Goal: Transaction & Acquisition: Obtain resource

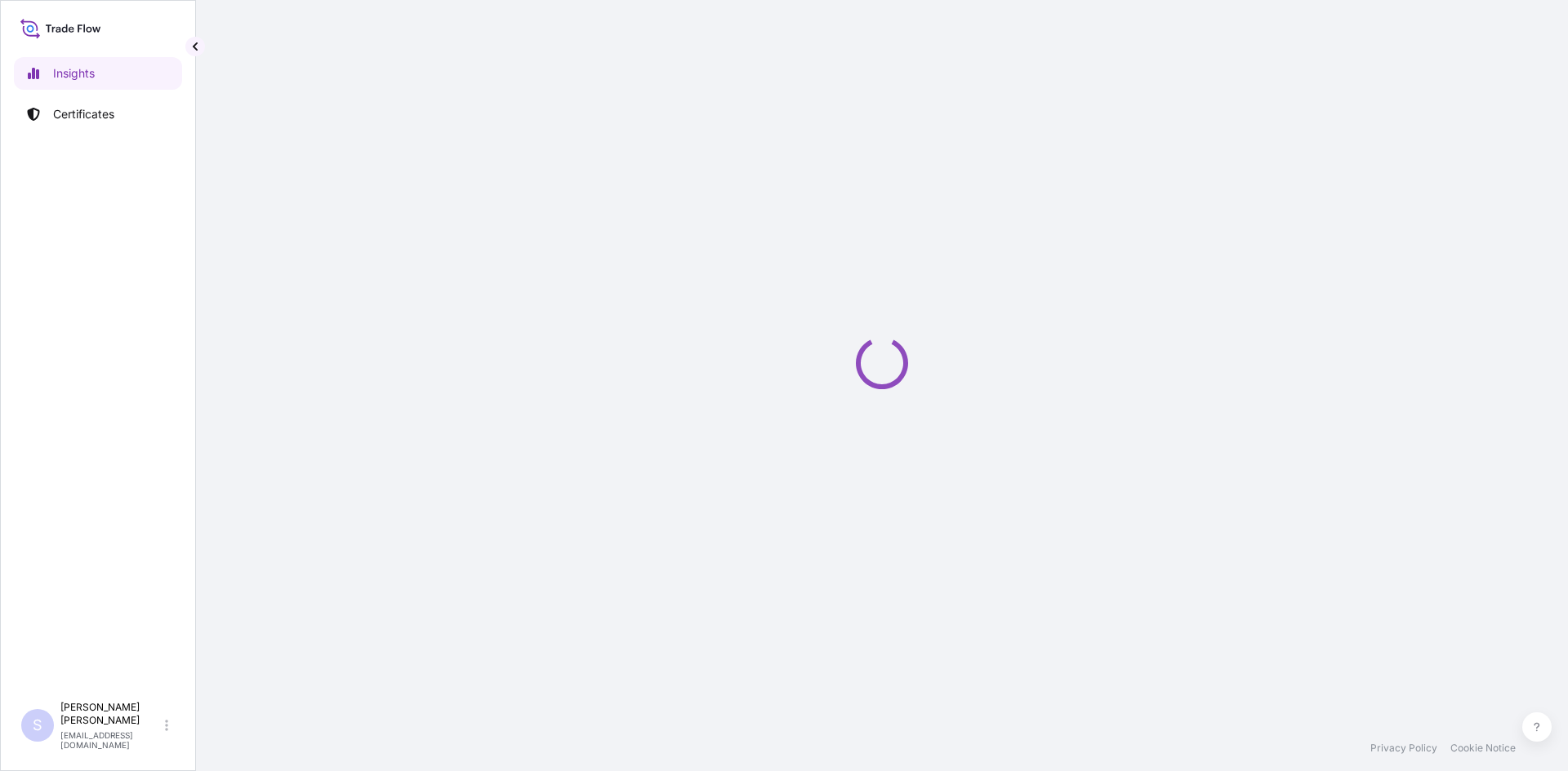
select select "2025"
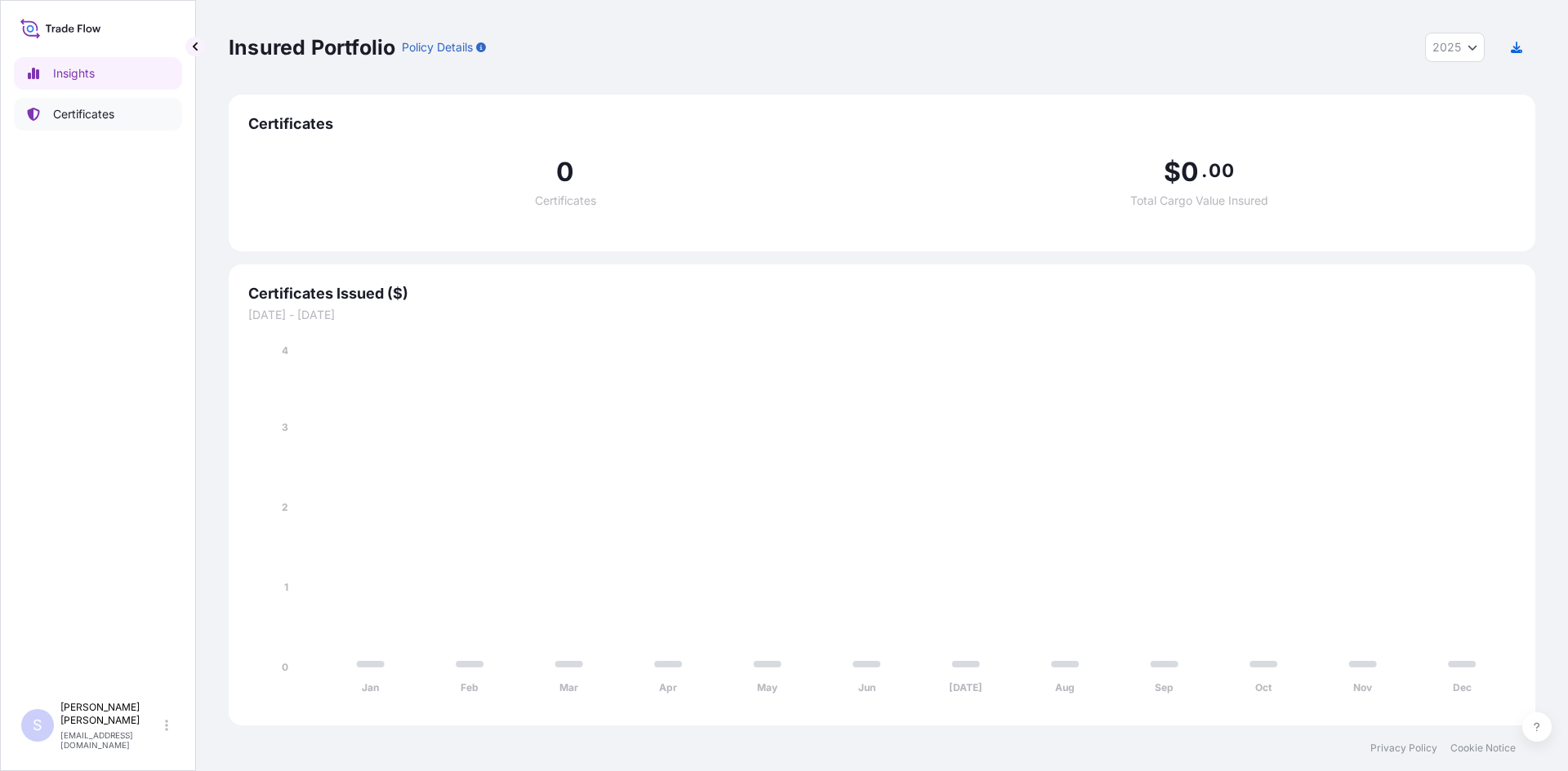
click at [68, 121] on p "Certificates" at bounding box center [84, 113] width 62 height 16
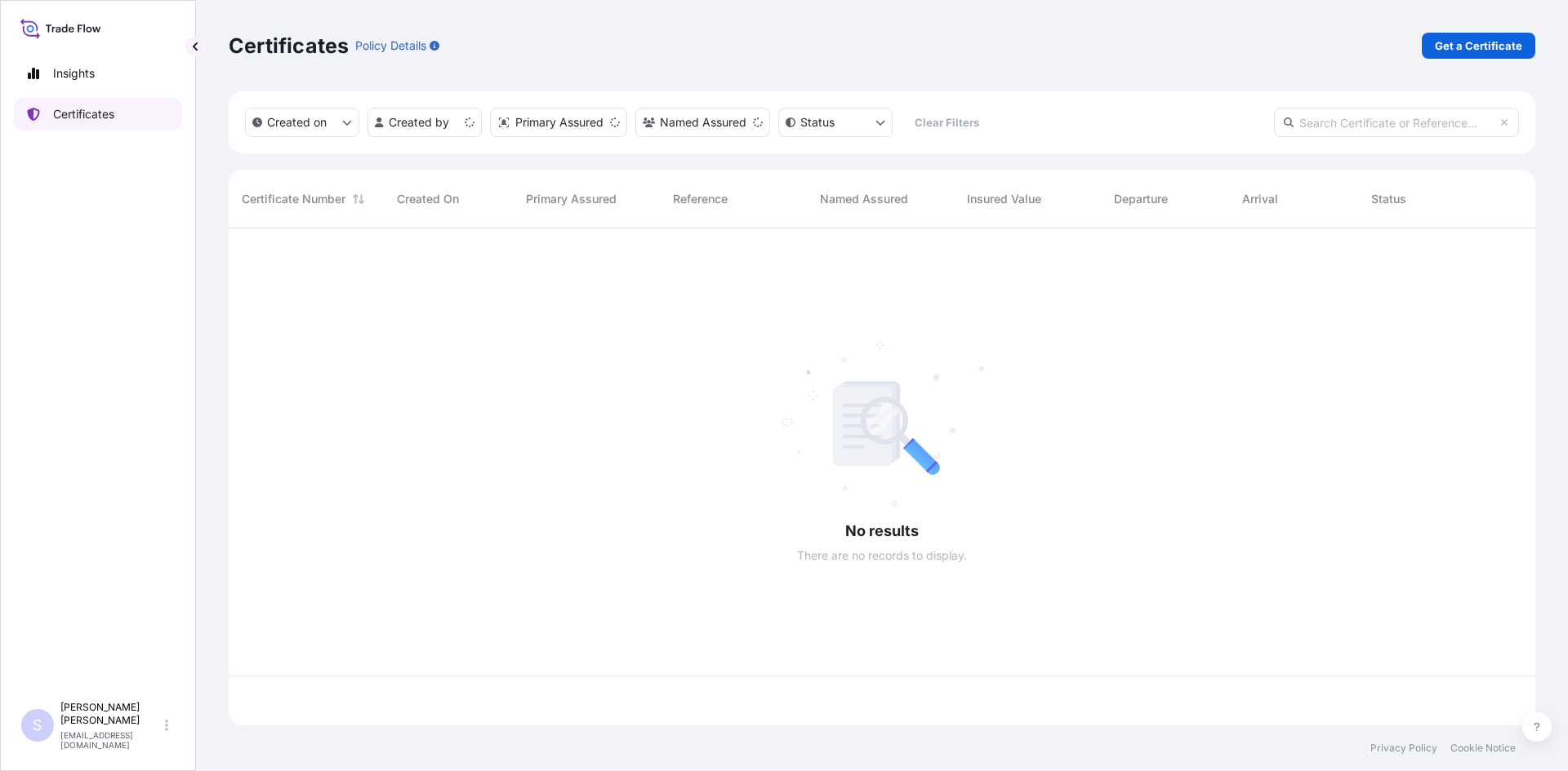
scroll to position [494, 1294]
click at [1449, 54] on link "Get a Certificate" at bounding box center [1479, 45] width 114 height 26
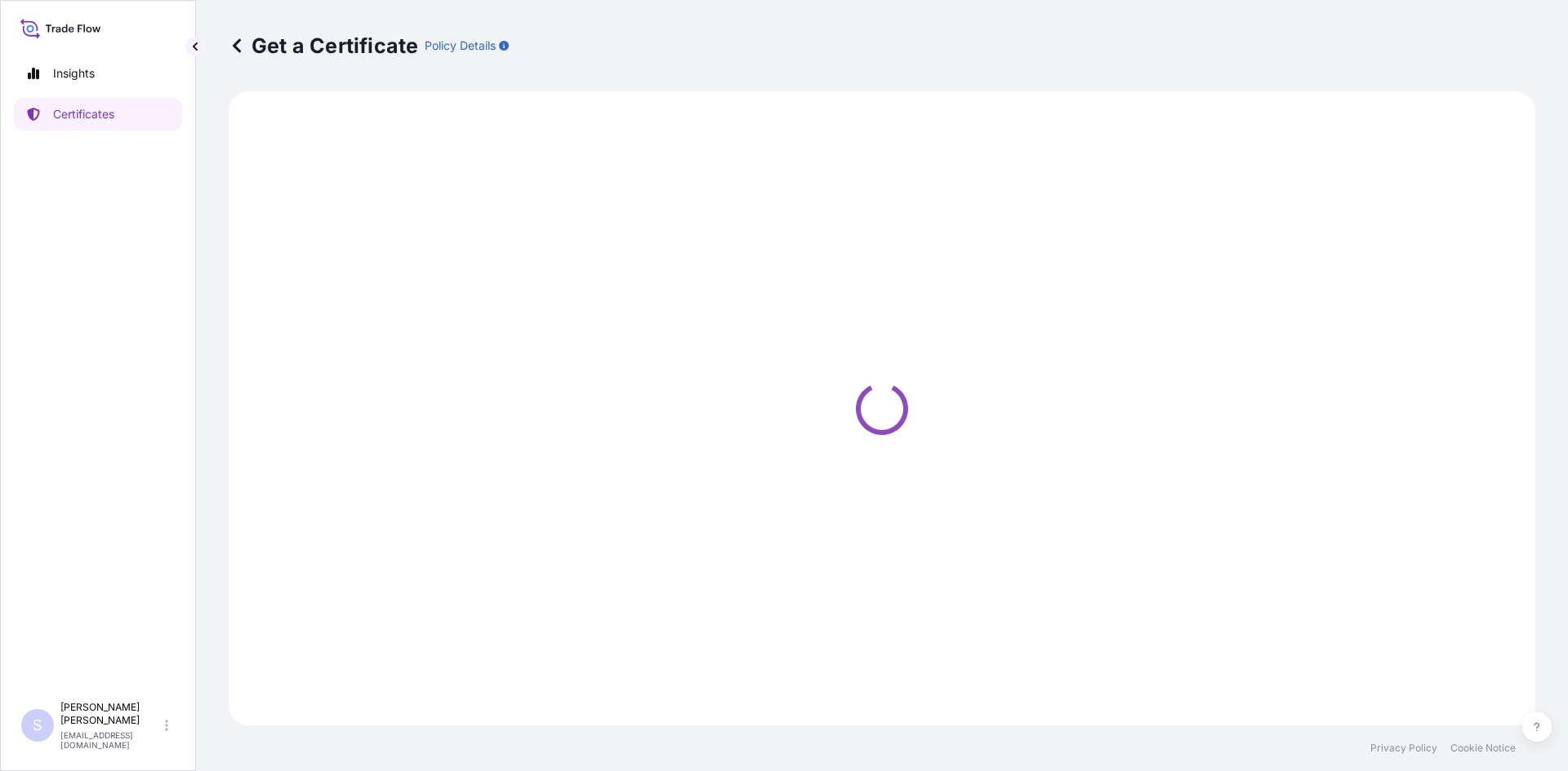
select select "Sea"
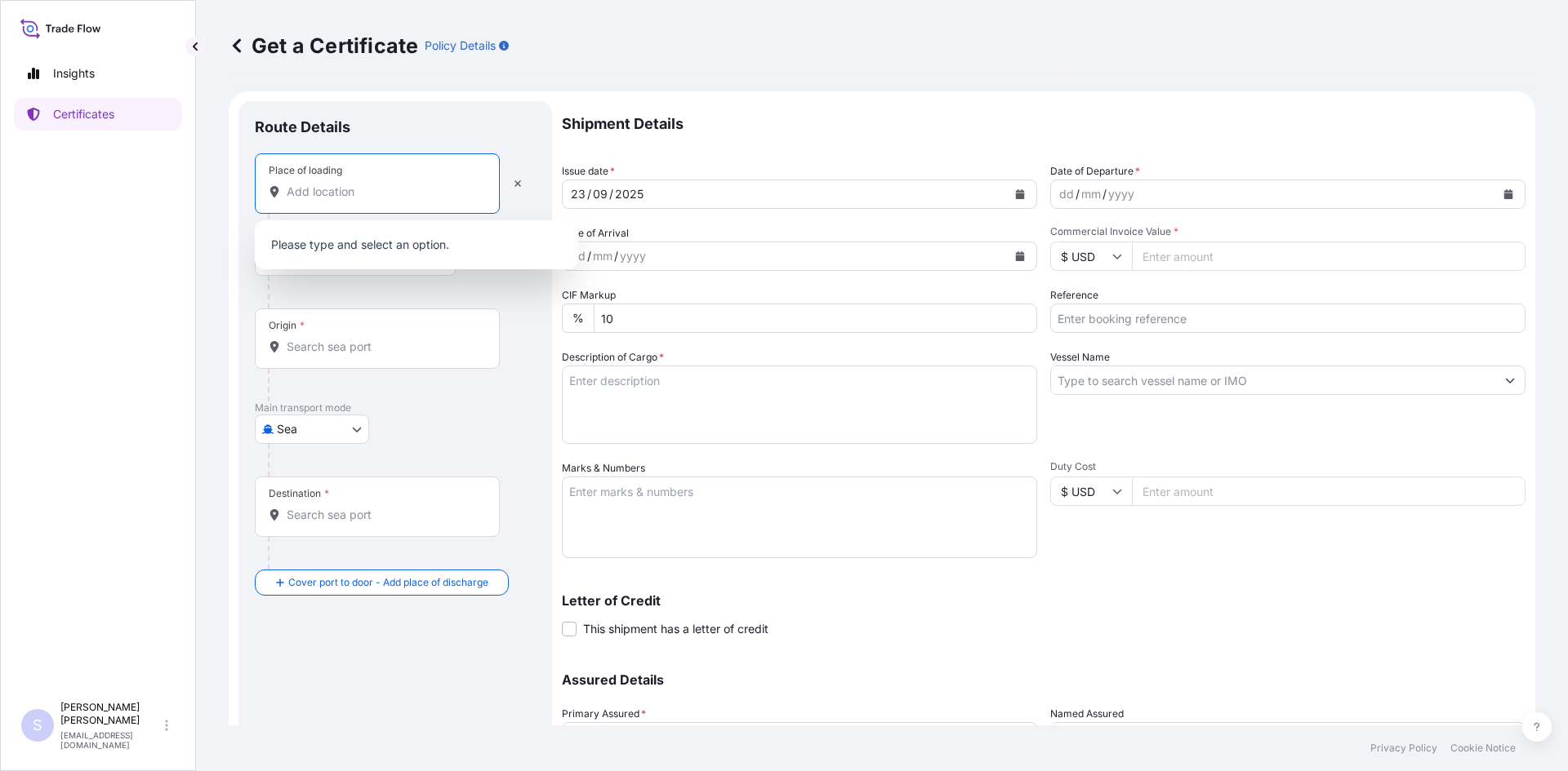
click at [375, 198] on input "Place of loading" at bounding box center [383, 191] width 192 height 16
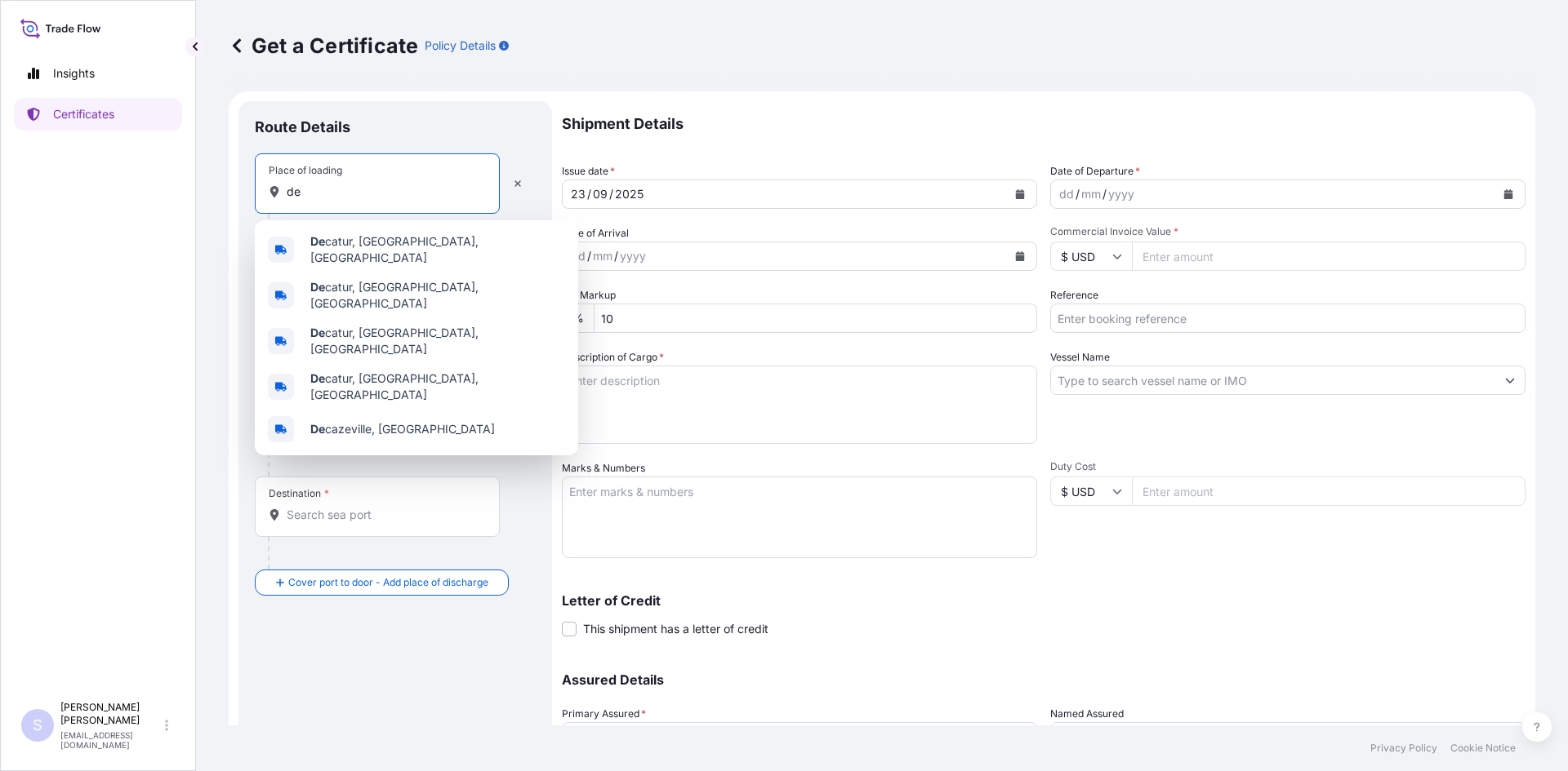
type input "d"
click at [311, 240] on b "Decatur" at bounding box center [333, 241] width 44 height 13
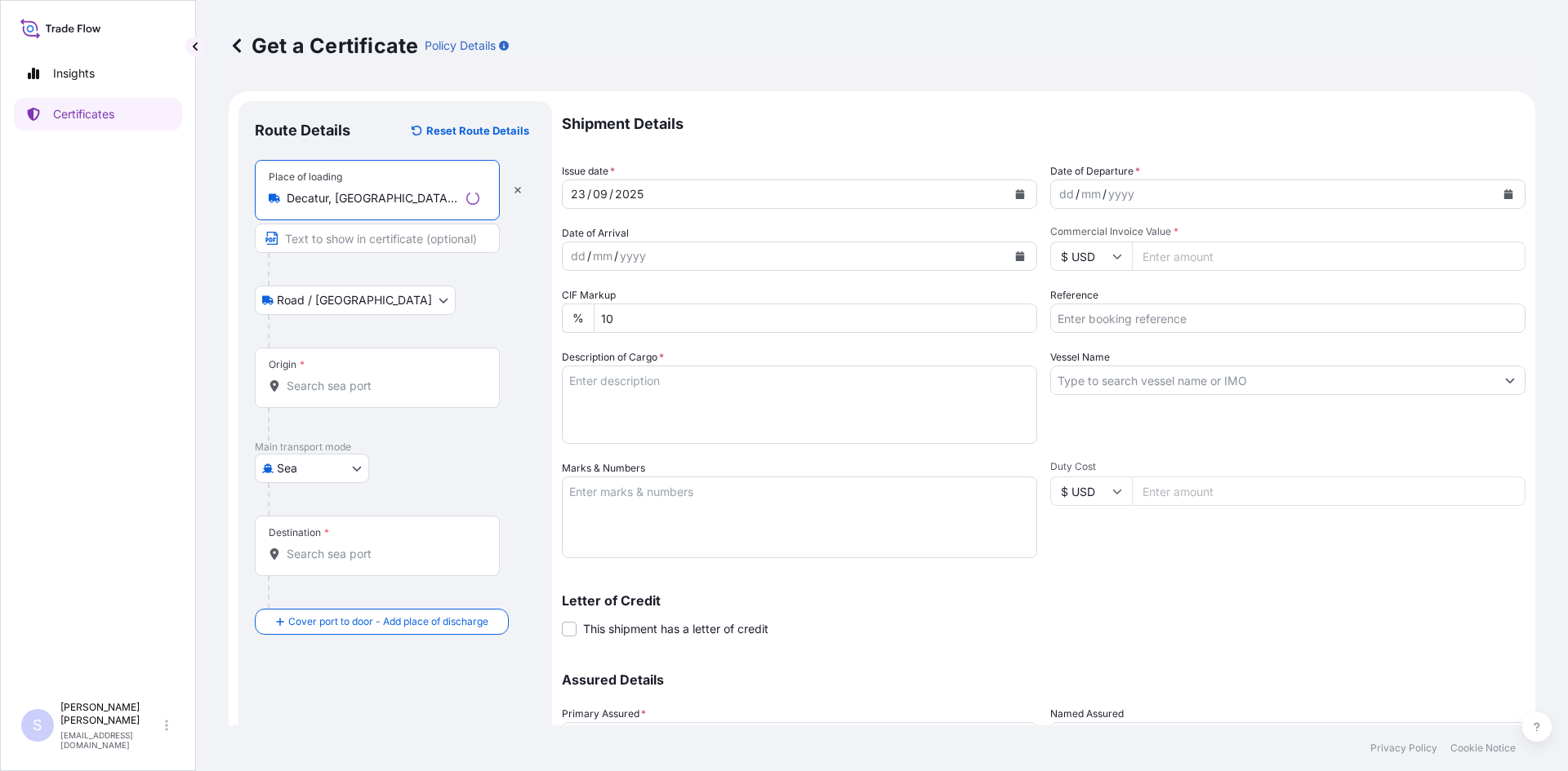
type input "Decatur, [GEOGRAPHIC_DATA], [GEOGRAPHIC_DATA]"
click at [341, 397] on div "Origin *" at bounding box center [377, 378] width 245 height 61
click at [341, 394] on input "Origin *" at bounding box center [383, 386] width 192 height 16
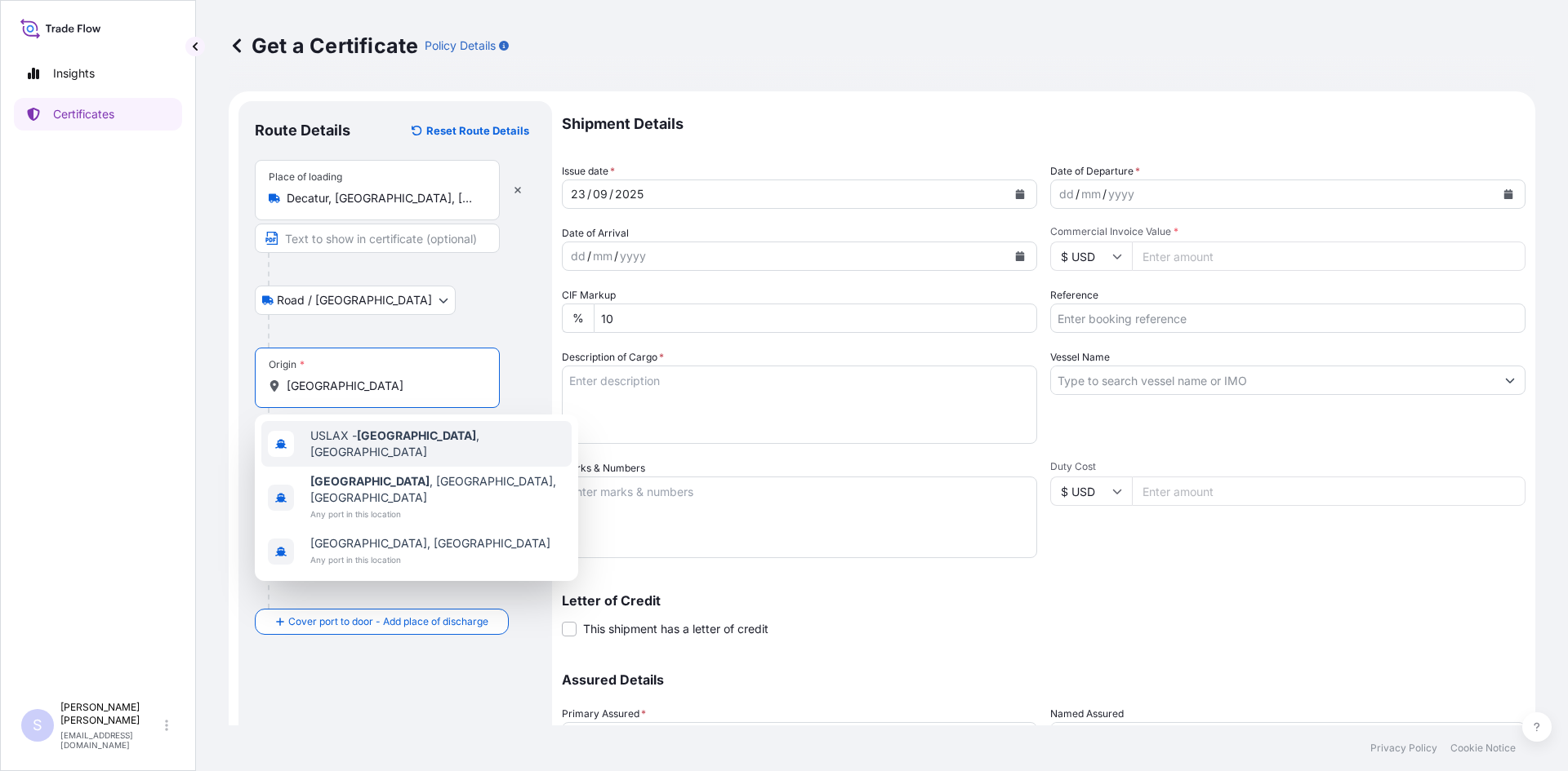
click at [356, 436] on span "USLAX - [GEOGRAPHIC_DATA] , [GEOGRAPHIC_DATA]" at bounding box center [438, 444] width 255 height 33
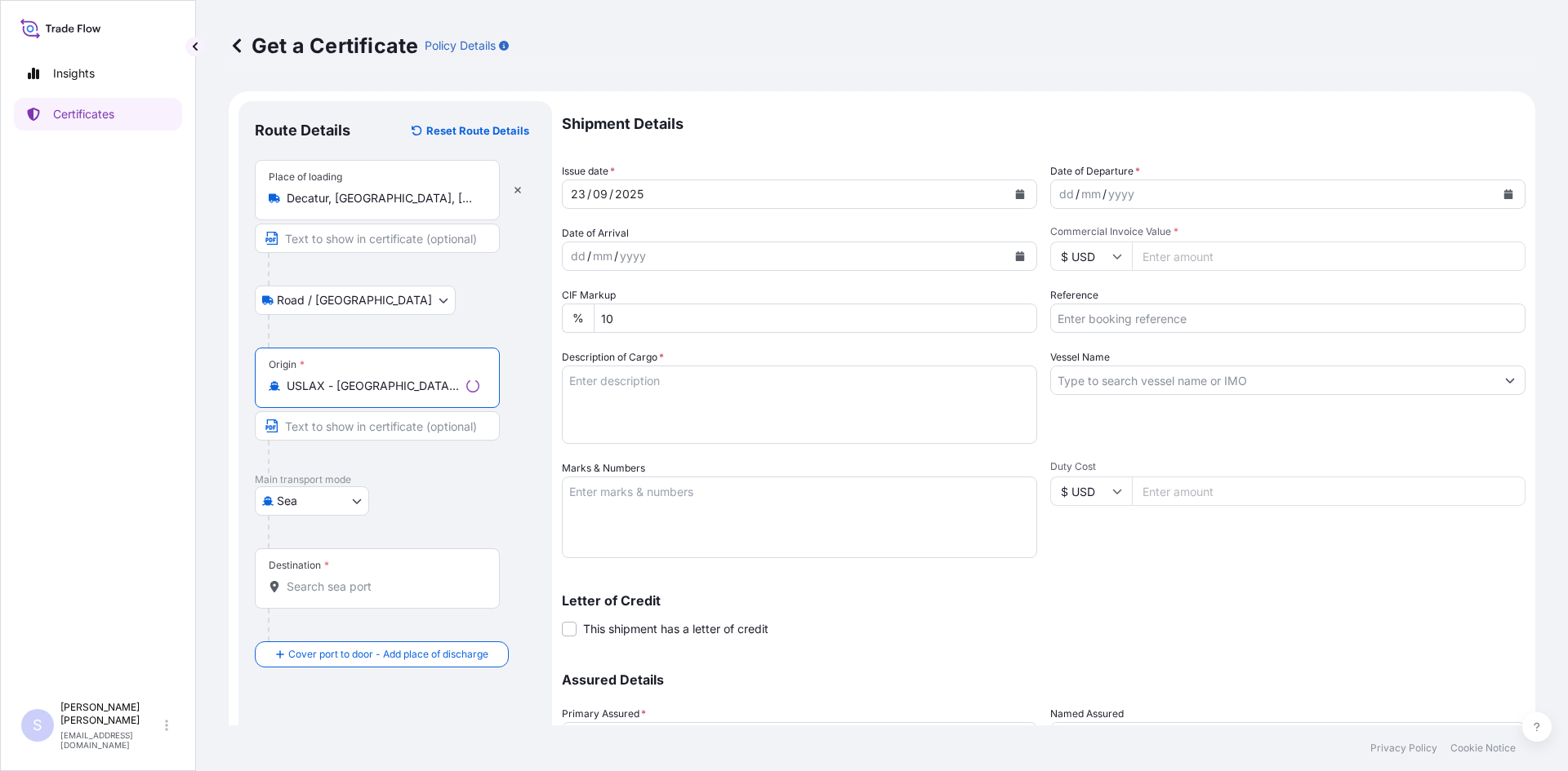
type input "USLAX - [GEOGRAPHIC_DATA], [GEOGRAPHIC_DATA]"
click at [380, 585] on input "Destination *" at bounding box center [383, 586] width 192 height 16
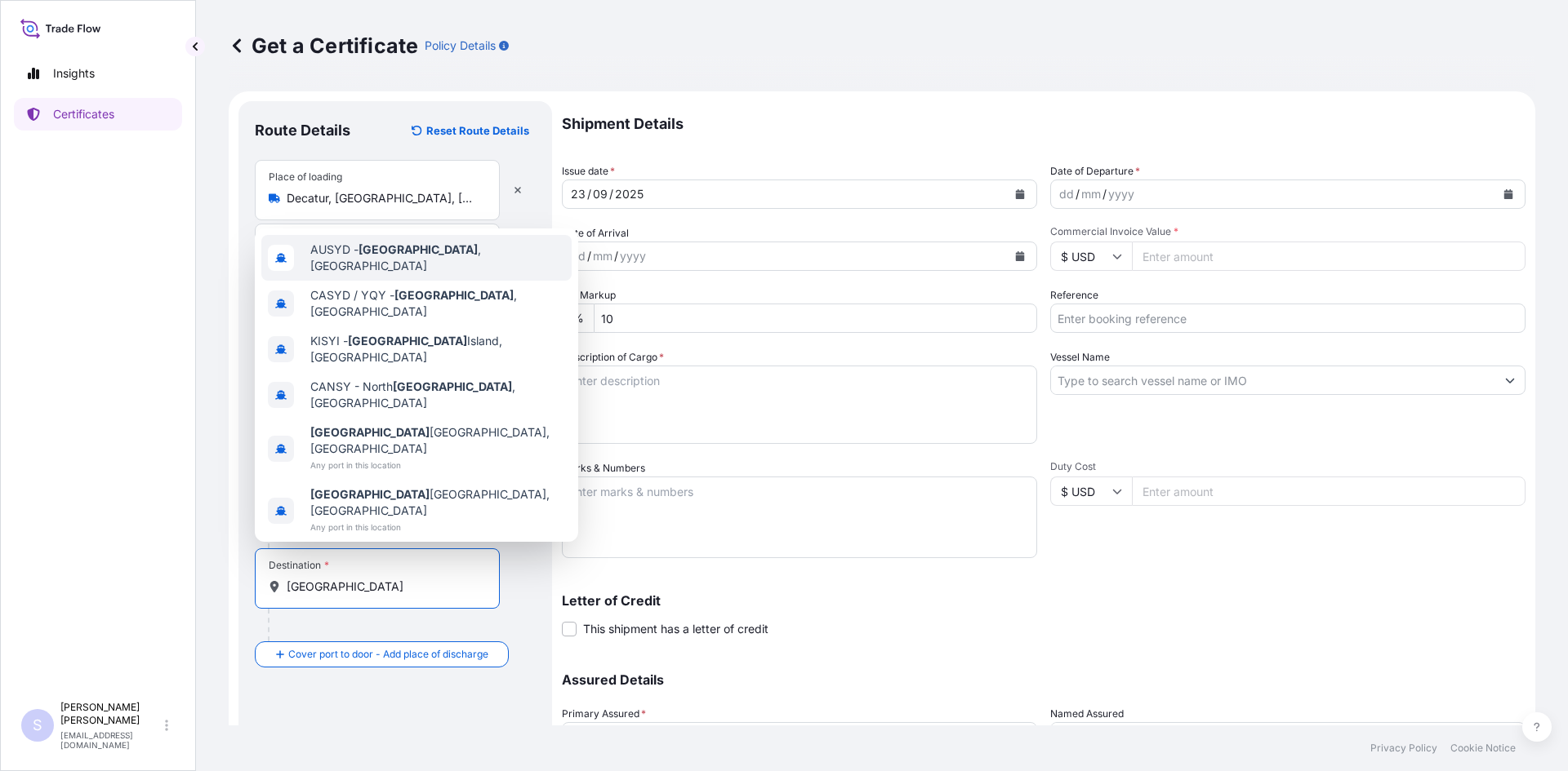
click at [404, 281] on div "AUSYD - [GEOGRAPHIC_DATA] , [GEOGRAPHIC_DATA]" at bounding box center [417, 258] width 311 height 46
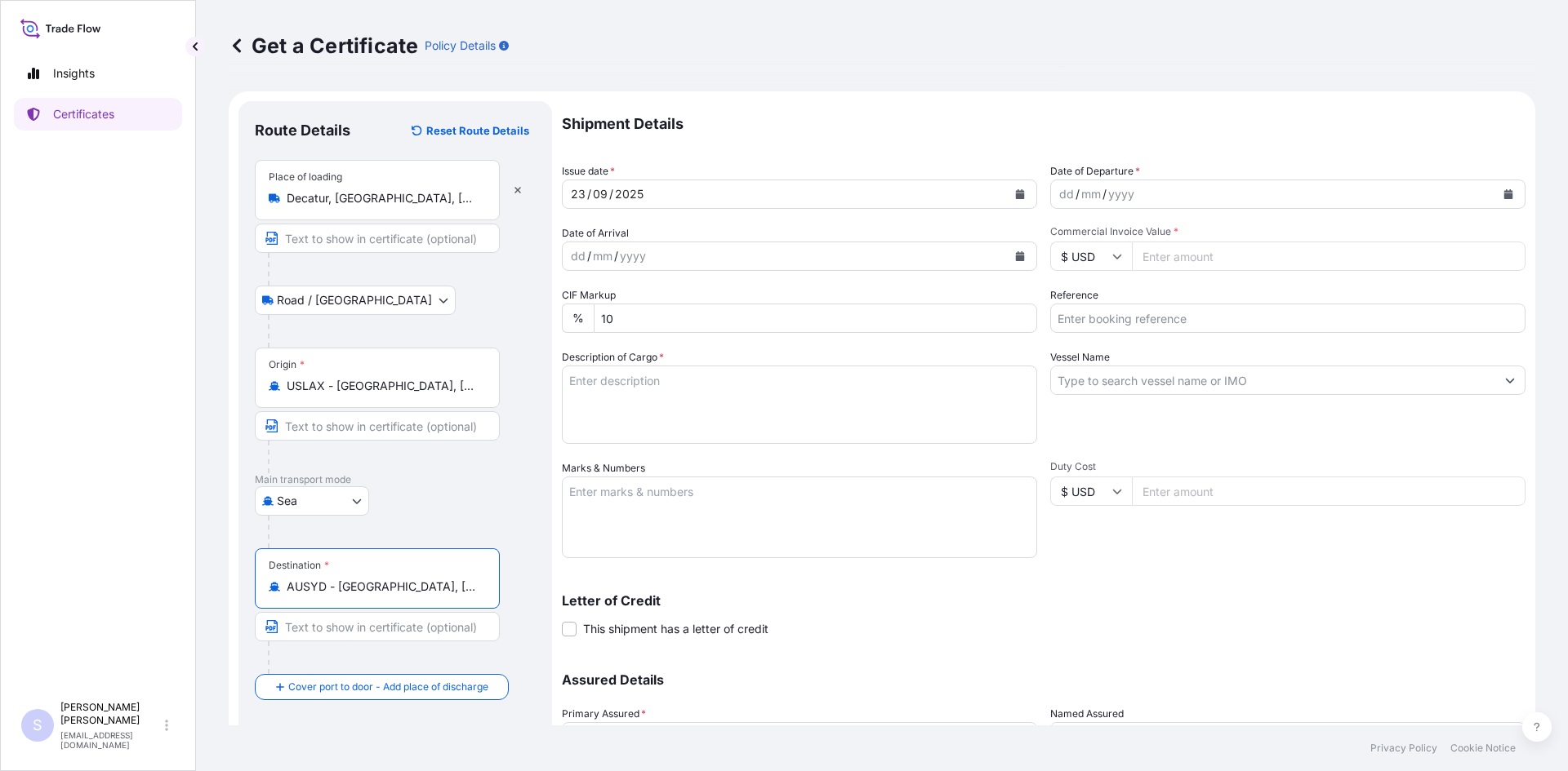
type input "AUSYD - [GEOGRAPHIC_DATA], [GEOGRAPHIC_DATA]"
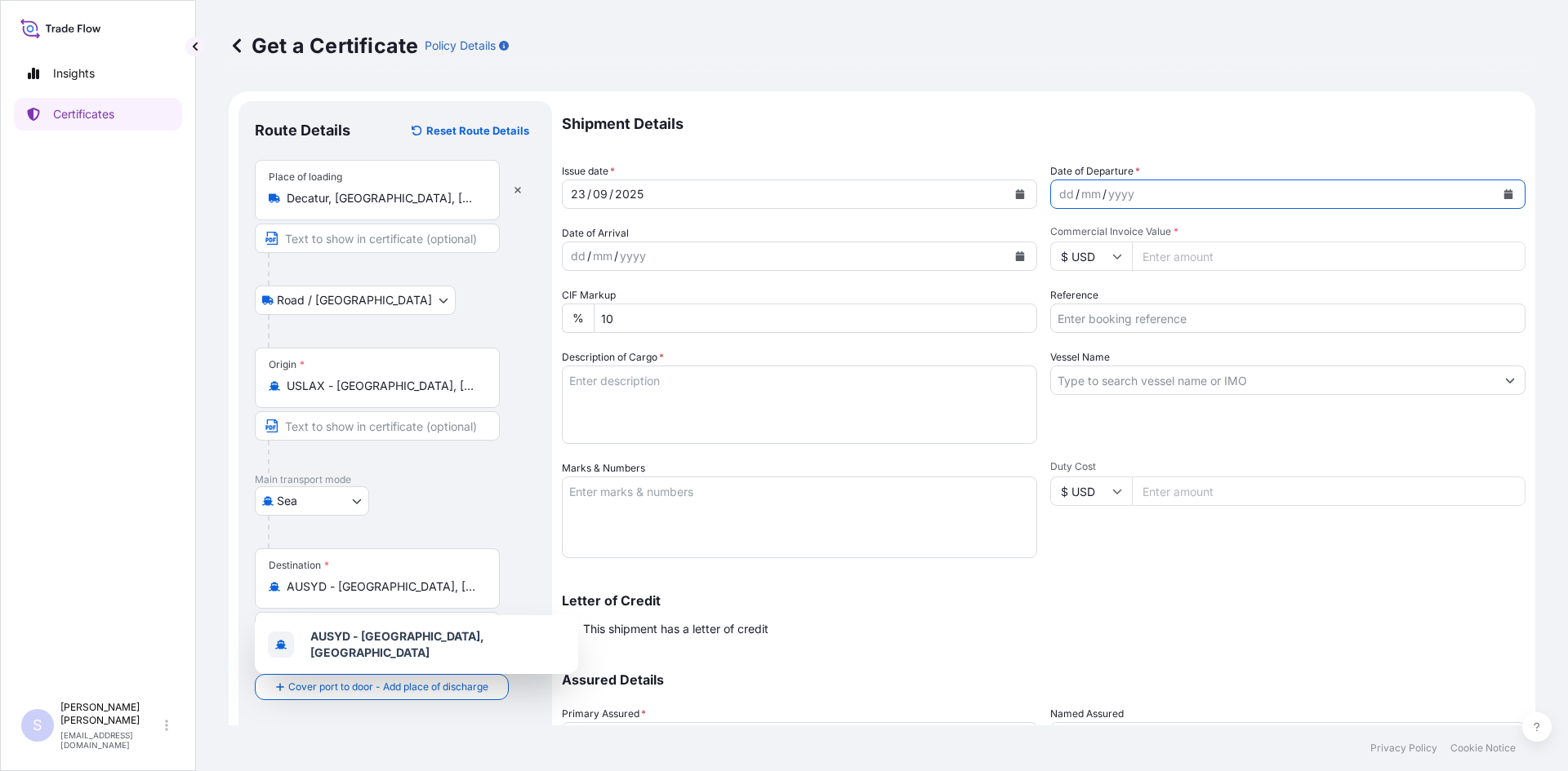
click at [1504, 189] on icon "Calendar" at bounding box center [1508, 194] width 10 height 10
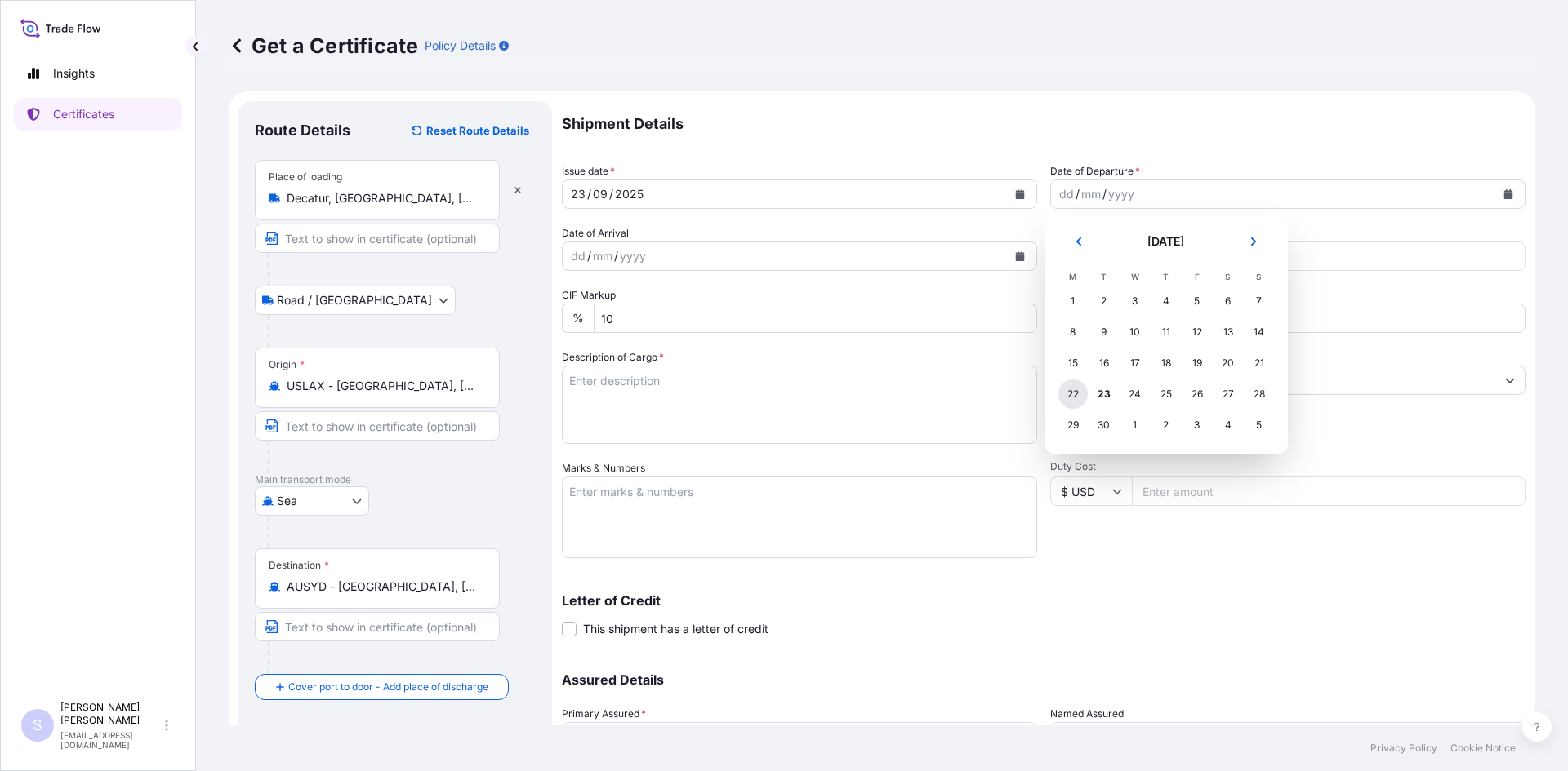
click at [1073, 400] on div "22" at bounding box center [1073, 394] width 30 height 30
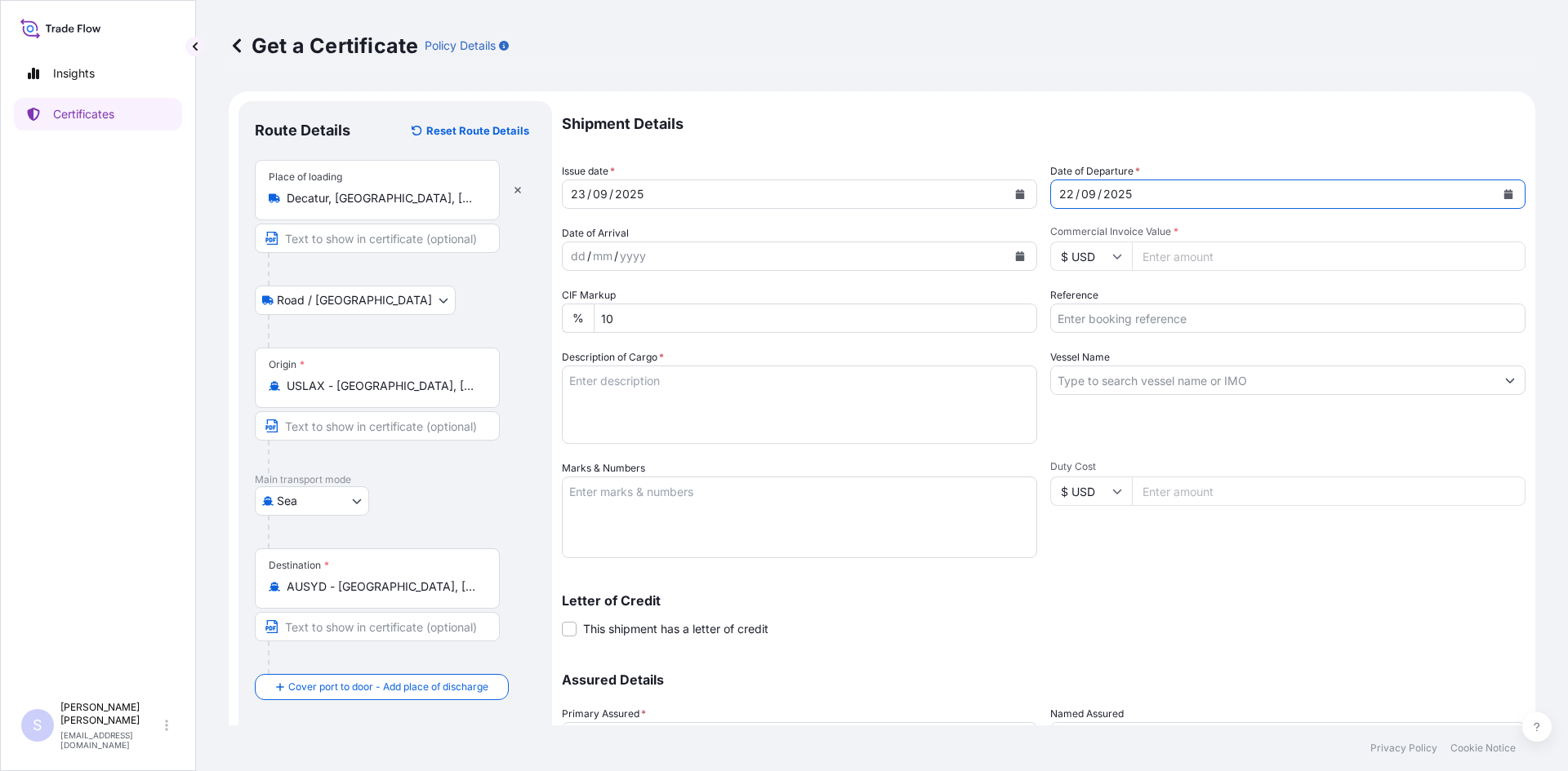
click at [1007, 261] on button "Calendar" at bounding box center [1020, 256] width 26 height 26
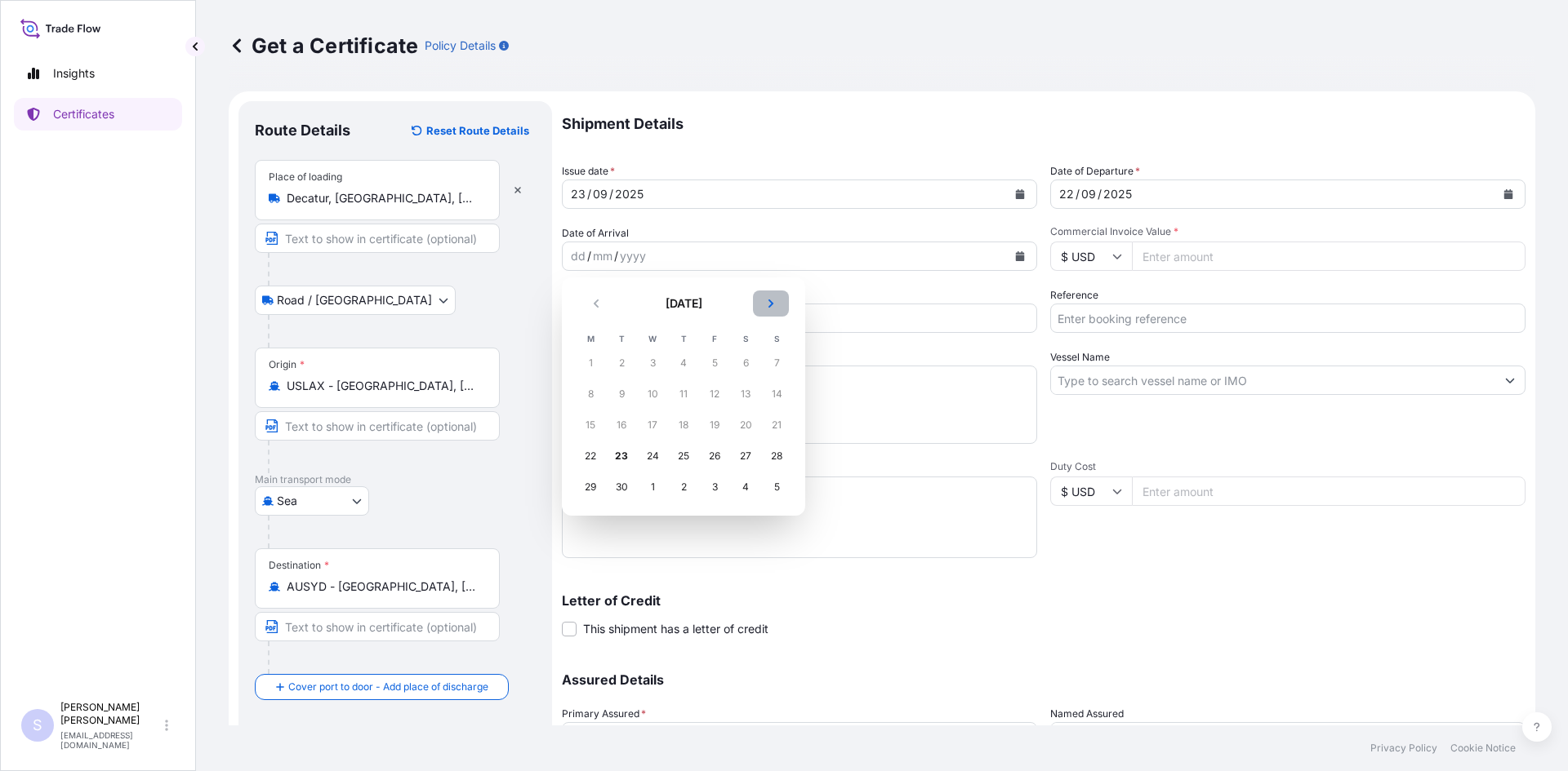
click at [777, 309] on button "Next" at bounding box center [771, 303] width 36 height 26
click at [624, 454] on div "21" at bounding box center [621, 456] width 30 height 30
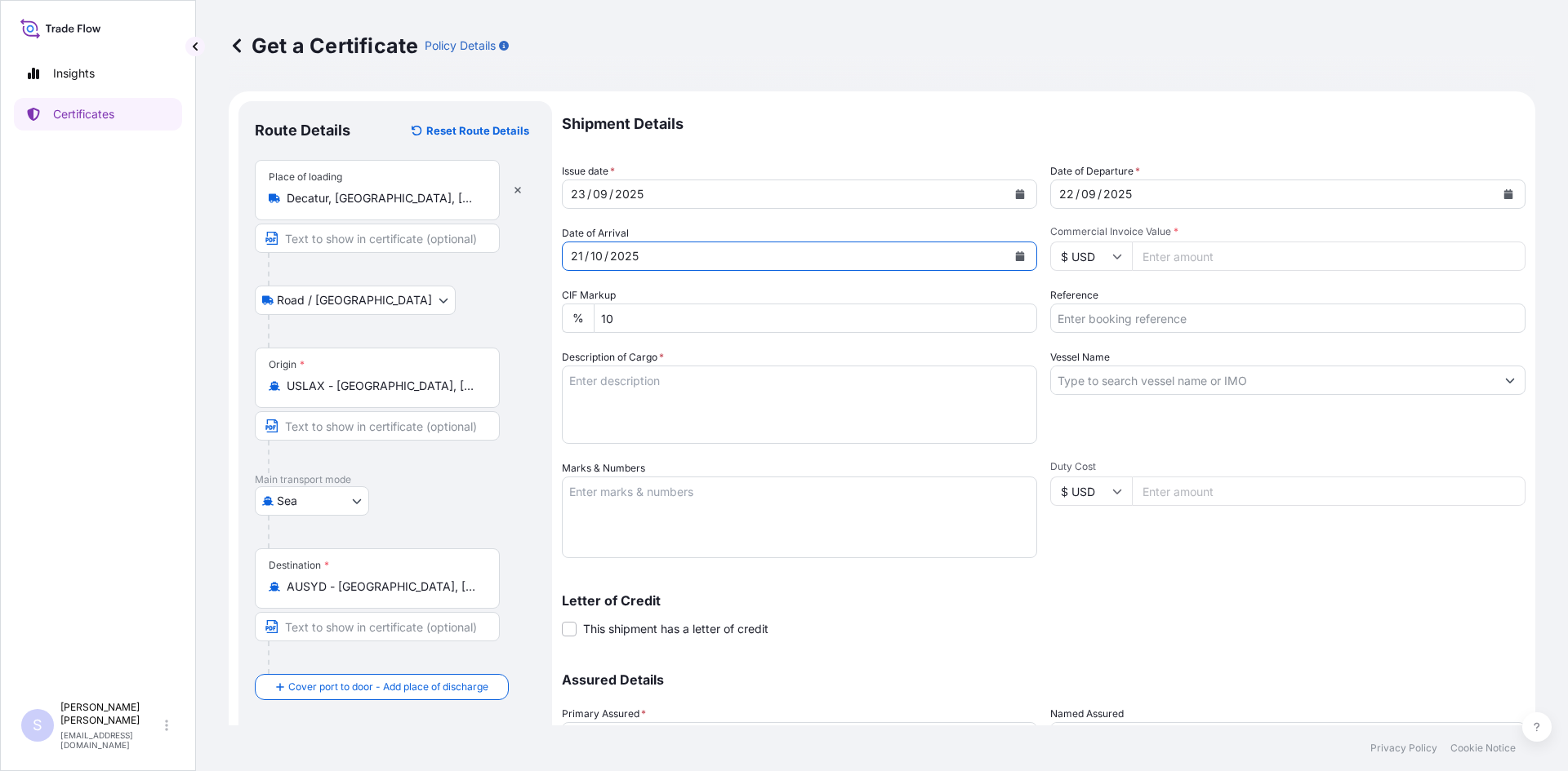
click at [1285, 255] on input "Commercial Invoice Value *" at bounding box center [1328, 256] width 393 height 30
type input "37599.63"
type input "2562832"
type textarea "25 BOXES OPTIMIZER STEVIA"
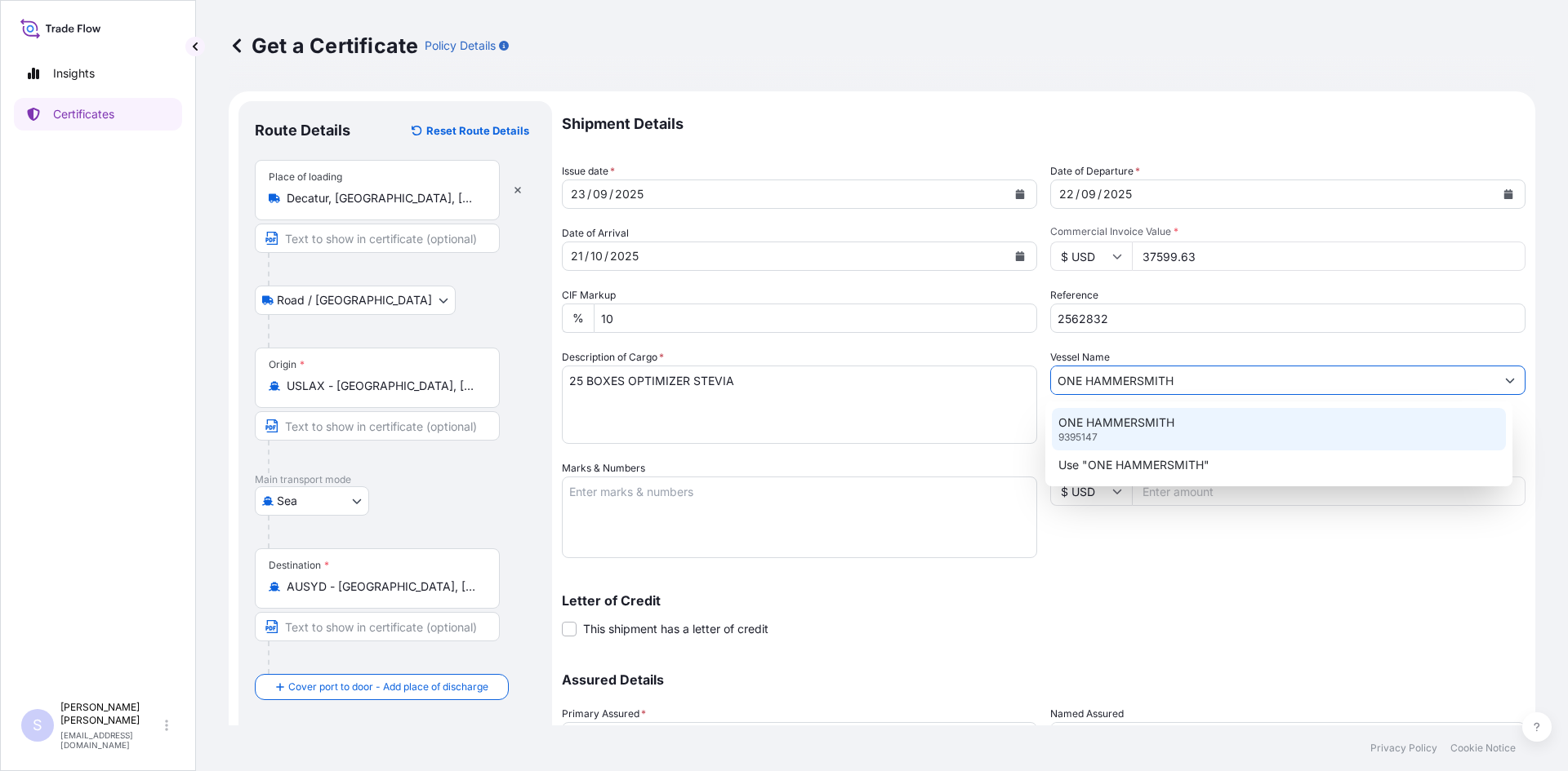
click at [1202, 430] on div "ONE HAMMERSMITH 9395147" at bounding box center [1278, 429] width 455 height 42
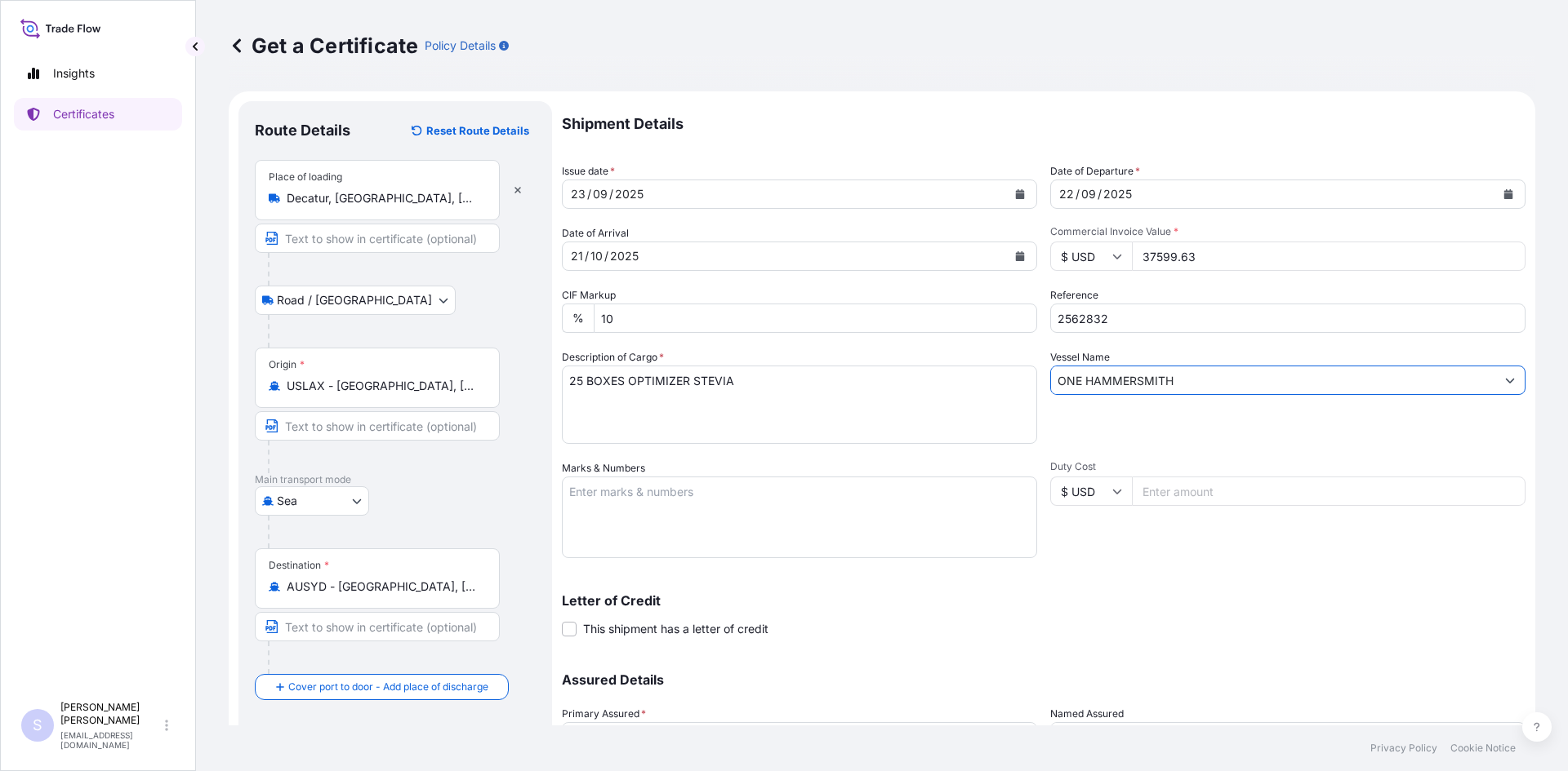
type input "ONE HAMMERSMITH"
click at [608, 521] on textarea "Marks & Numbers" at bounding box center [799, 517] width 475 height 82
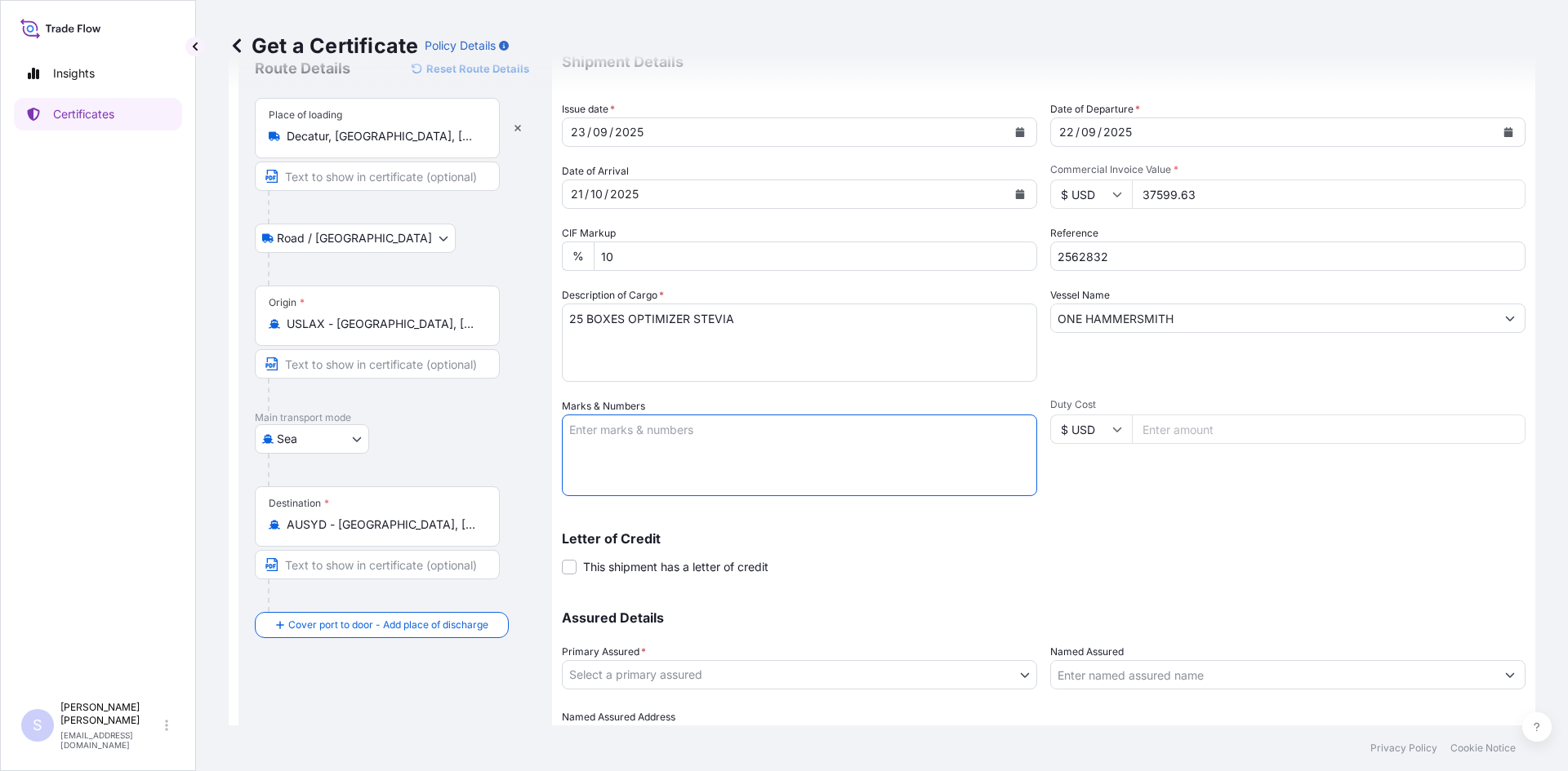
scroll to position [147, 0]
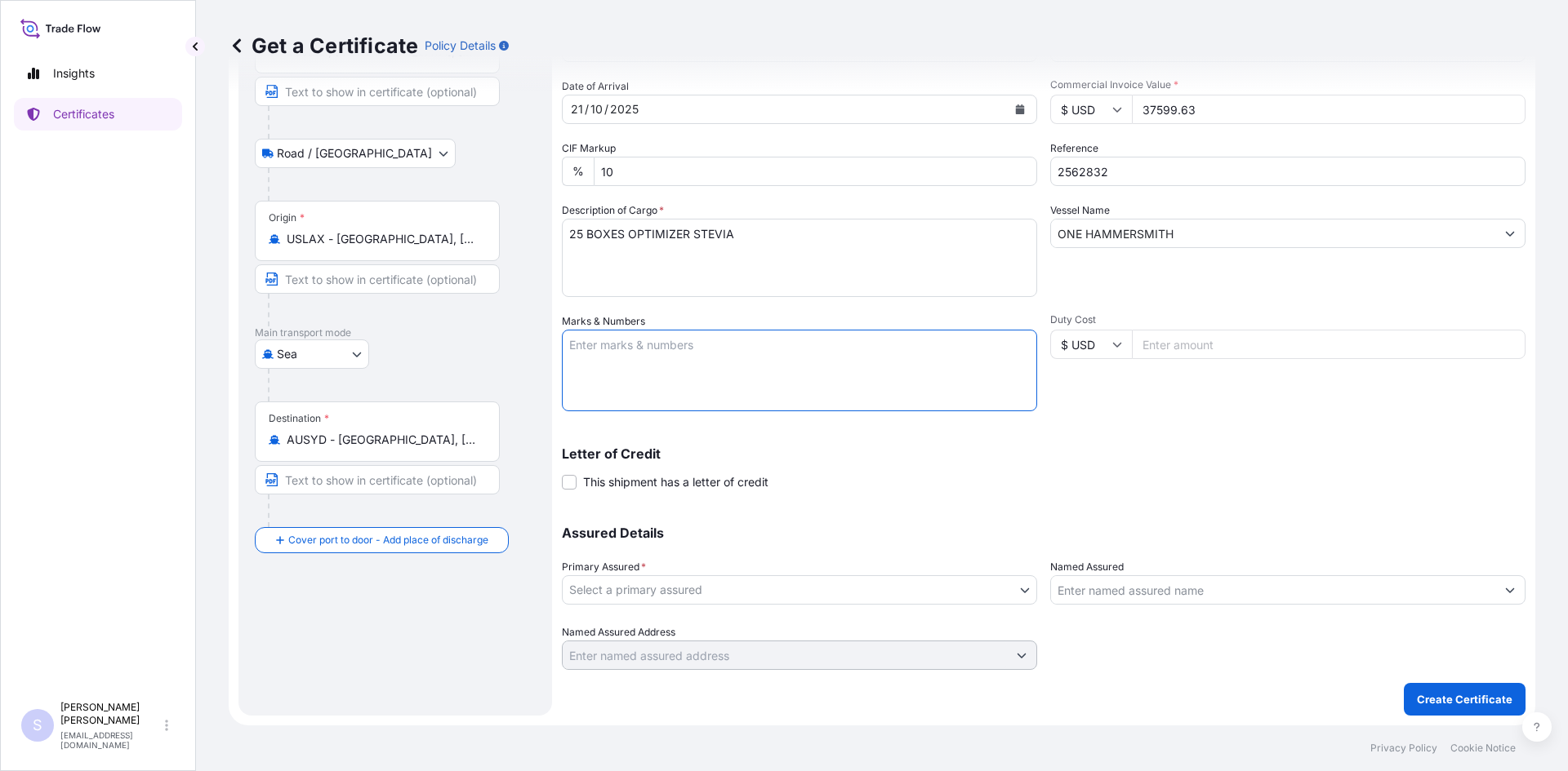
click at [818, 592] on body "Insights Certificates S [PERSON_NAME] [EMAIL_ADDRESS][DOMAIN_NAME] Get a Certif…" at bounding box center [784, 386] width 1568 height 771
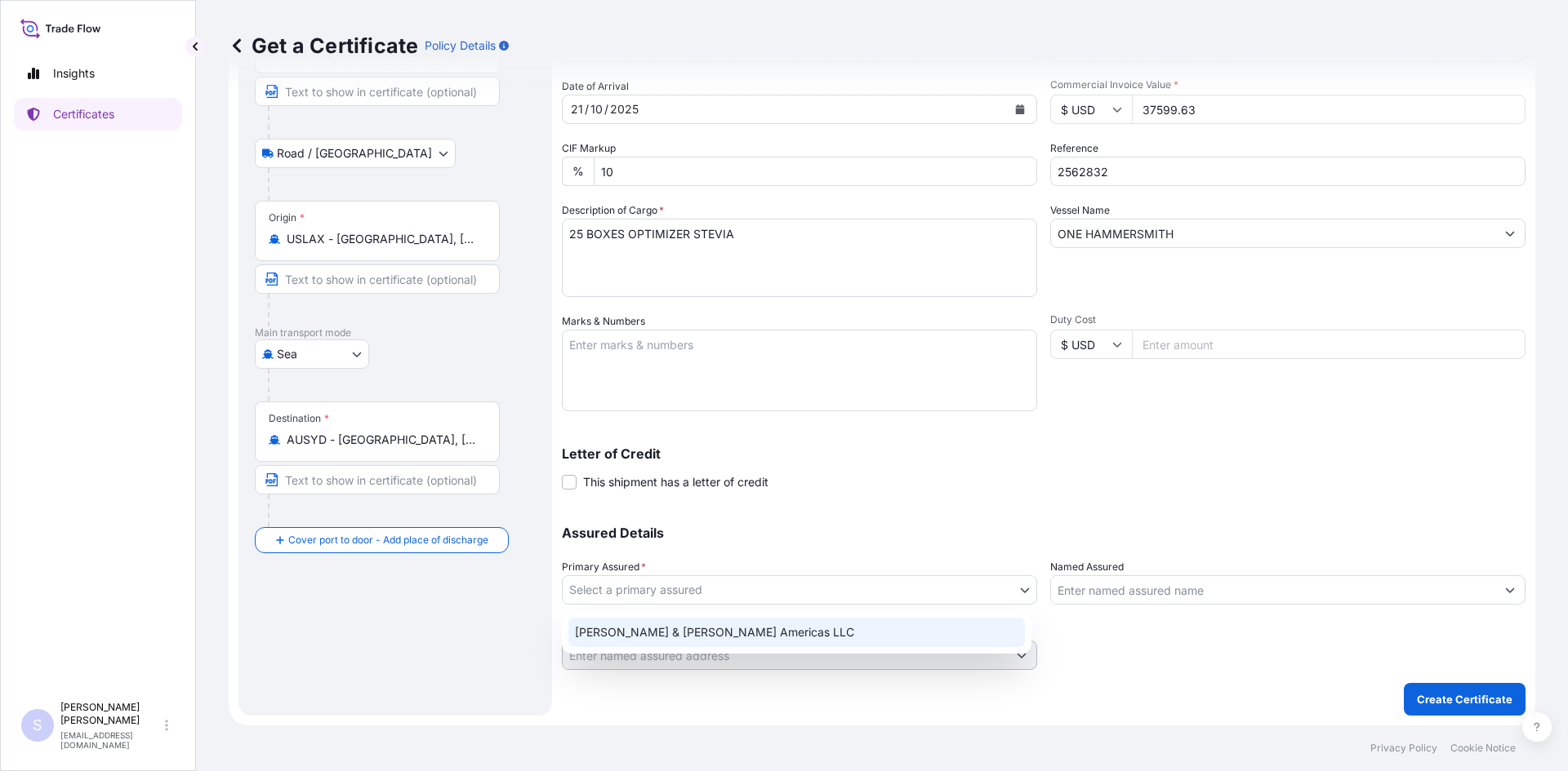
click at [807, 635] on div "[PERSON_NAME] & [PERSON_NAME] Americas LLC" at bounding box center [797, 633] width 457 height 30
select select "31658"
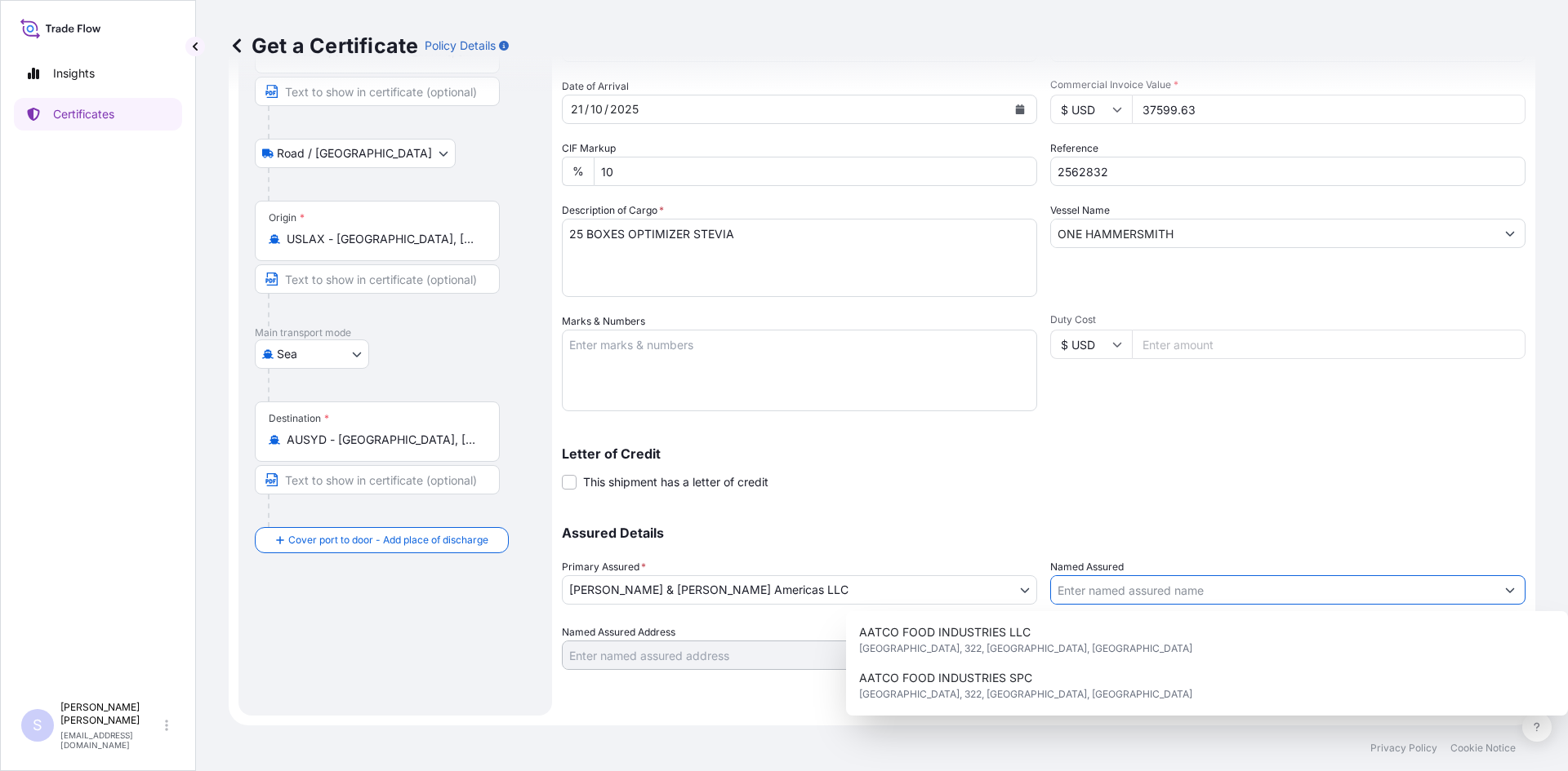
click at [1103, 596] on input "Named Assured" at bounding box center [1273, 589] width 444 height 30
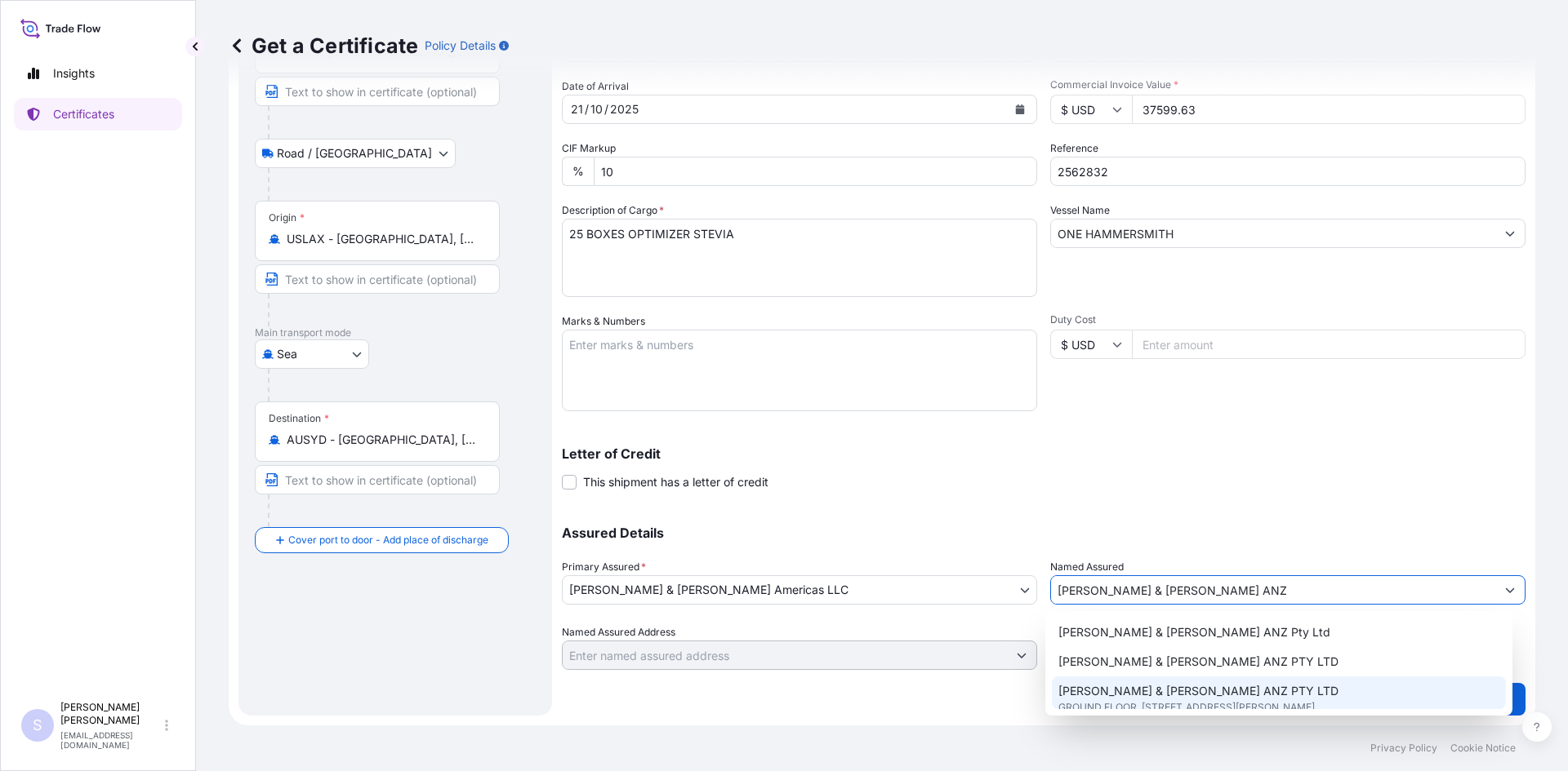
click at [1236, 708] on span "GROUND FLOOR, [STREET_ADDRESS][PERSON_NAME]" at bounding box center [1186, 707] width 257 height 16
type input "[PERSON_NAME] & [PERSON_NAME] ANZ PTY LTD"
type input "GROUND FLOOR, [STREET_ADDRESS][PERSON_NAME],"
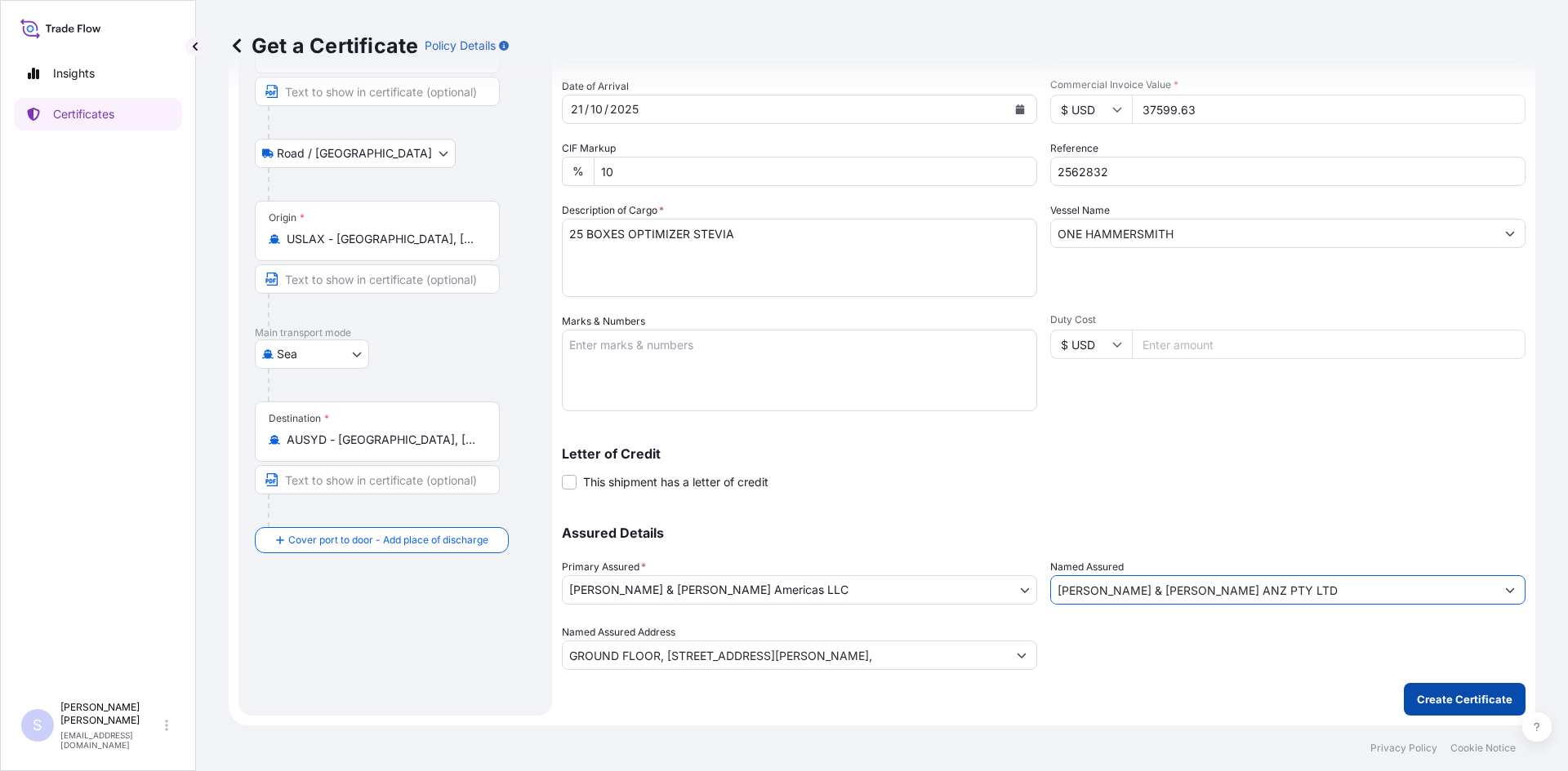
type input "[PERSON_NAME] & [PERSON_NAME] ANZ PTY LTD"
click at [1451, 710] on button "Create Certificate" at bounding box center [1464, 699] width 121 height 33
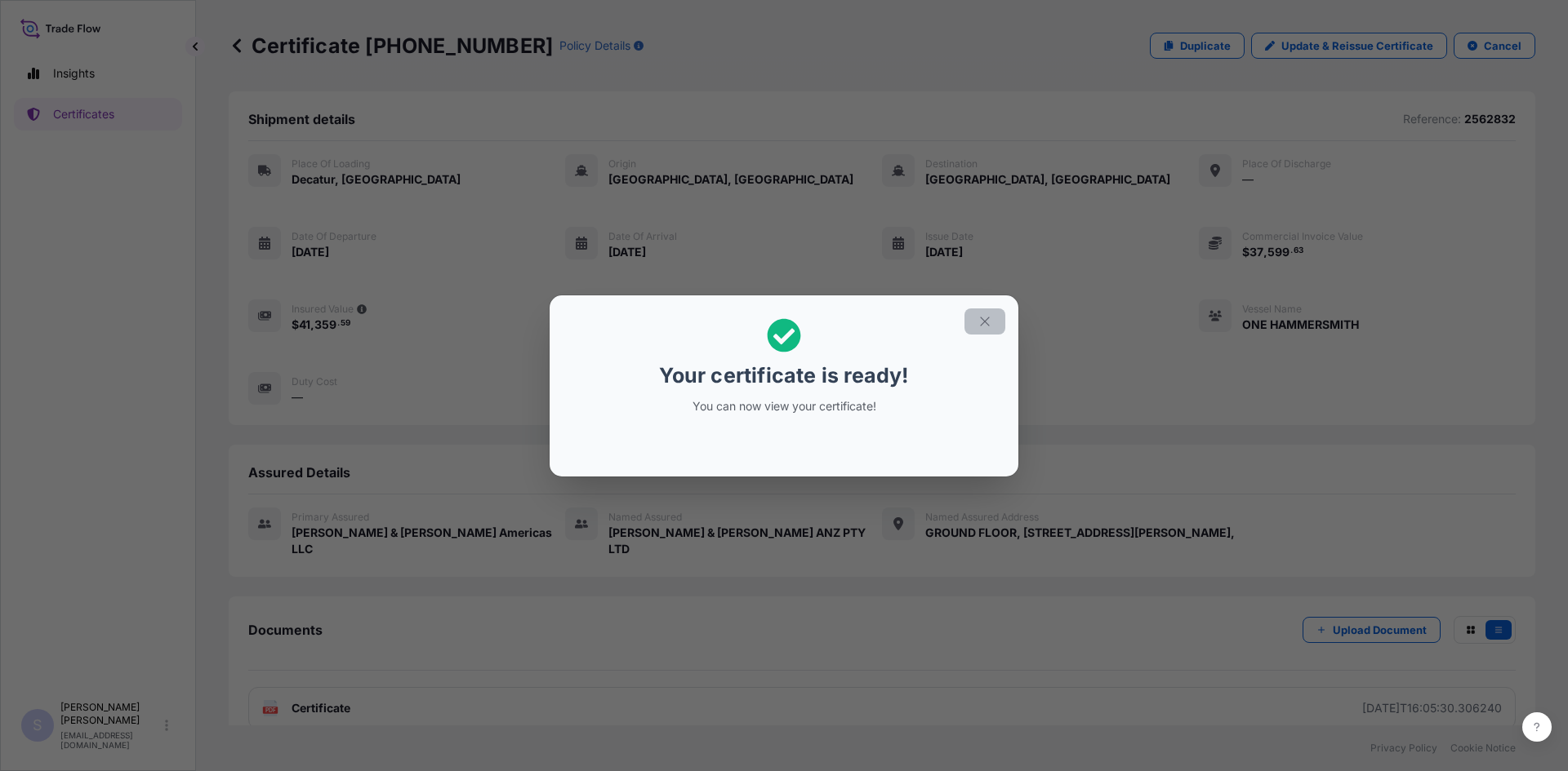
click at [978, 323] on icon "button" at bounding box center [984, 321] width 14 height 14
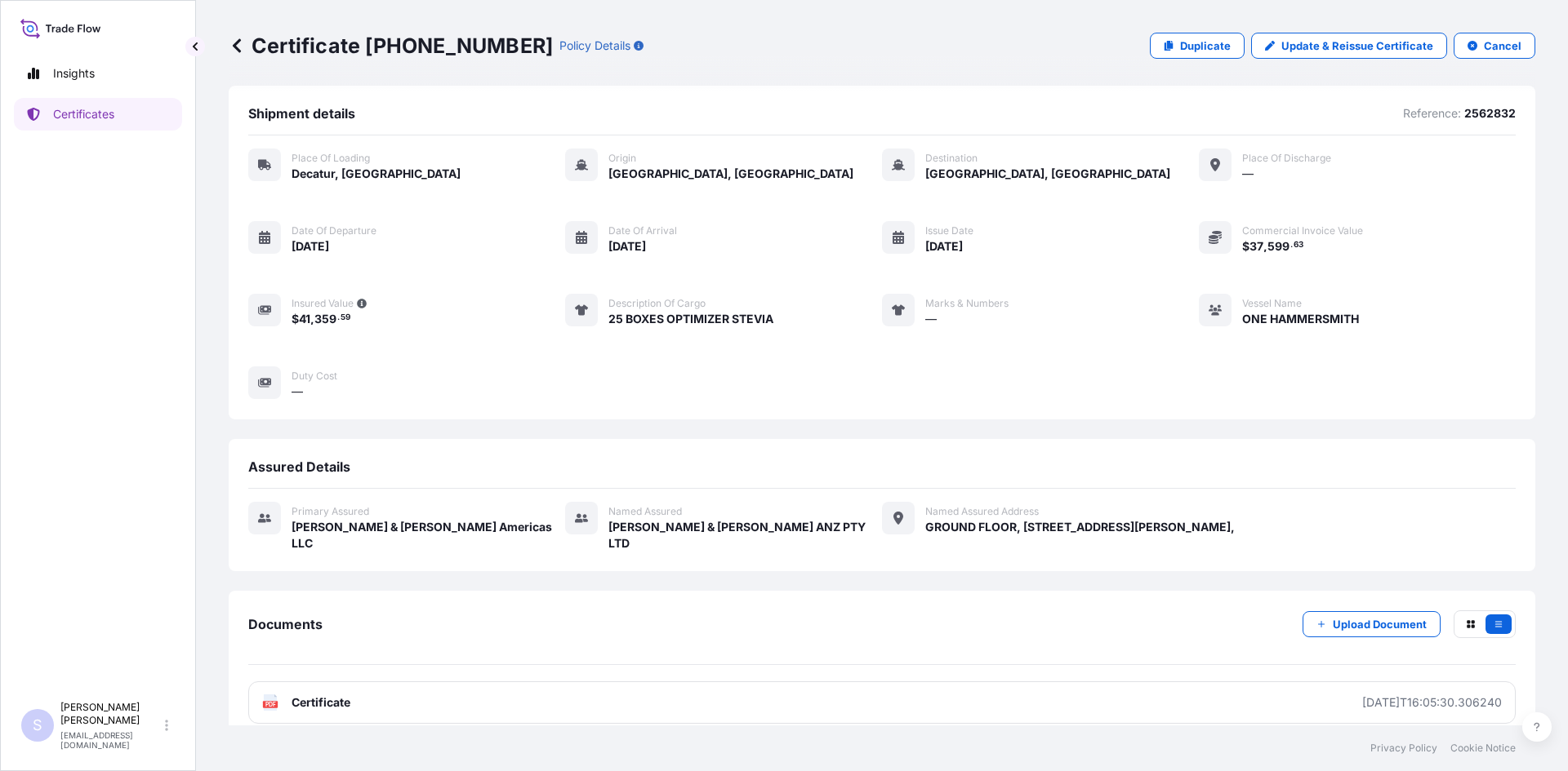
scroll to position [8, 0]
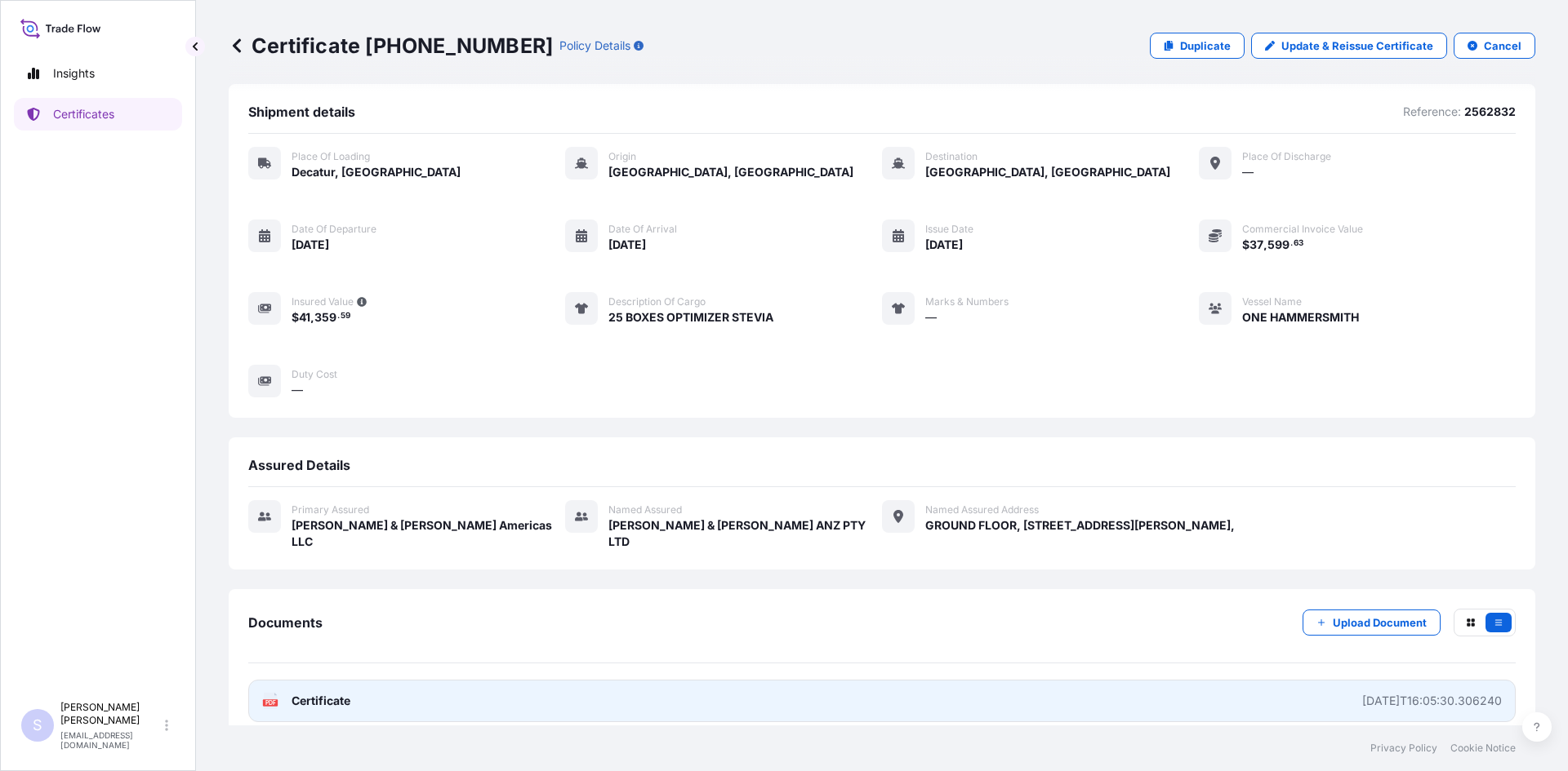
click at [273, 700] on text "PDF" at bounding box center [270, 703] width 11 height 6
